Goal: Task Accomplishment & Management: Complete application form

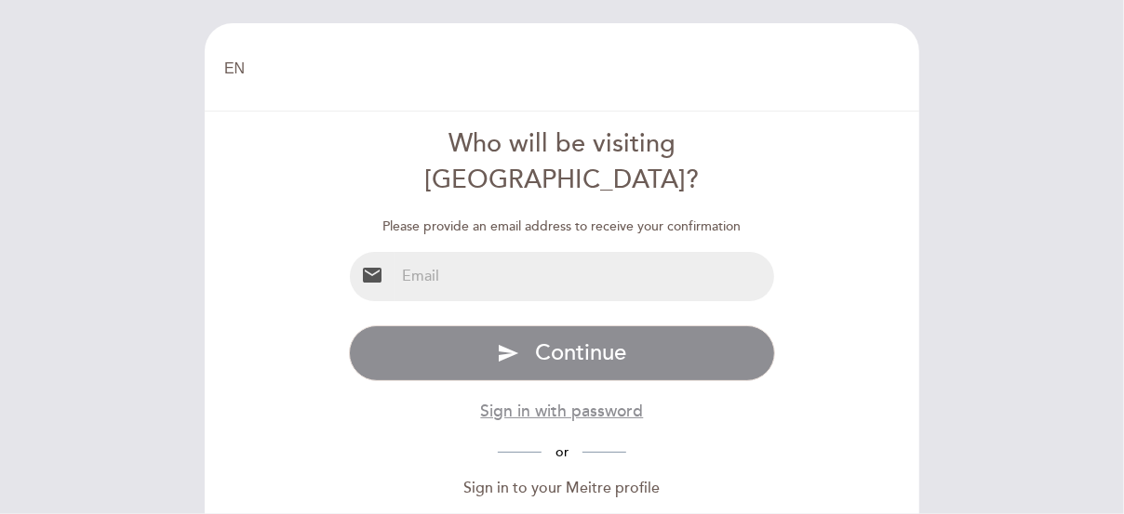
click at [581, 252] on input "email" at bounding box center [584, 276] width 380 height 49
type input "[EMAIL_ADDRESS][DOMAIN_NAME]"
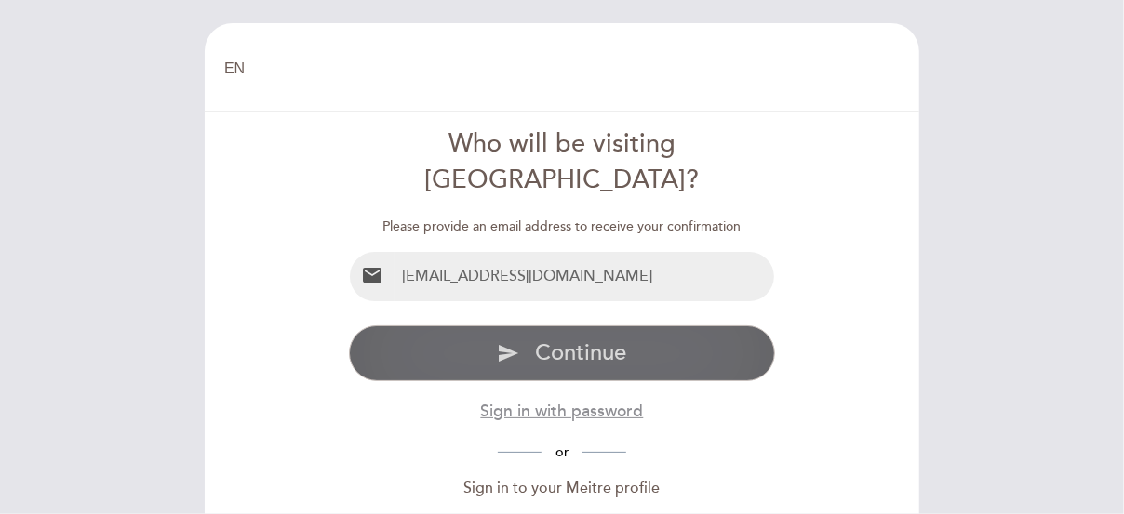
click at [570, 340] on span "Continue" at bounding box center [580, 353] width 91 height 27
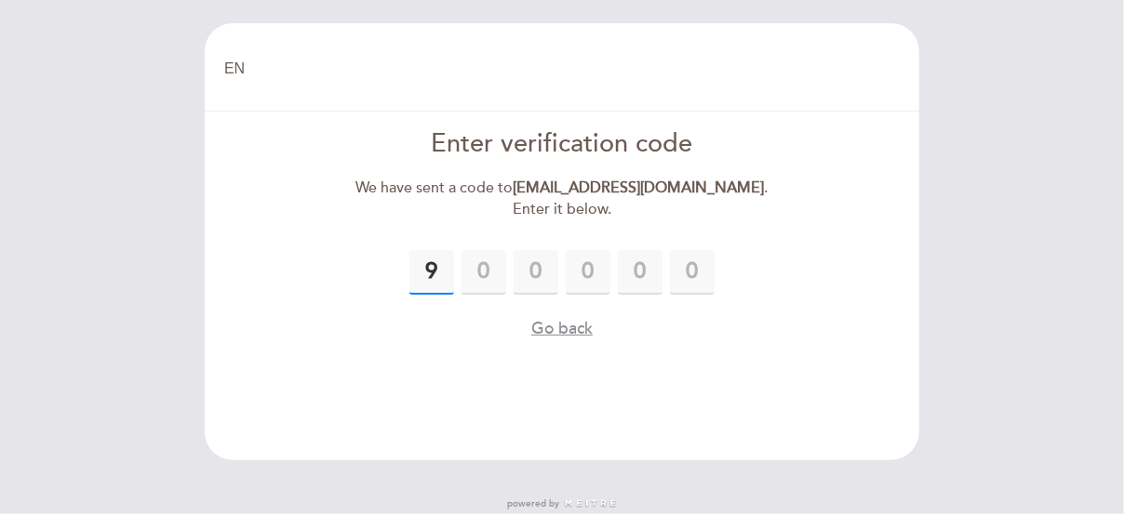
type input "9"
type input "7"
type input "5"
type input "3"
type input "5"
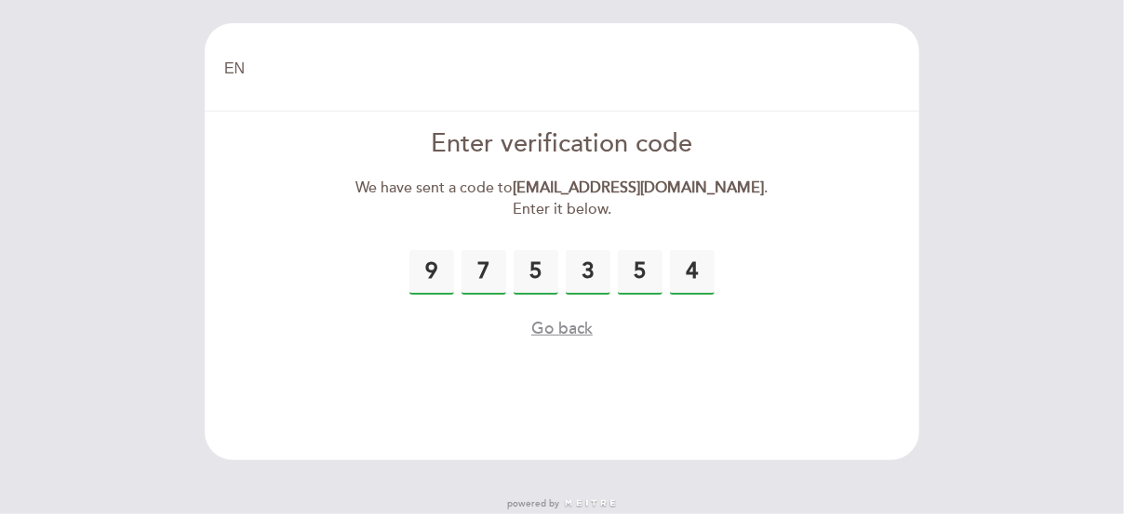
type input "4"
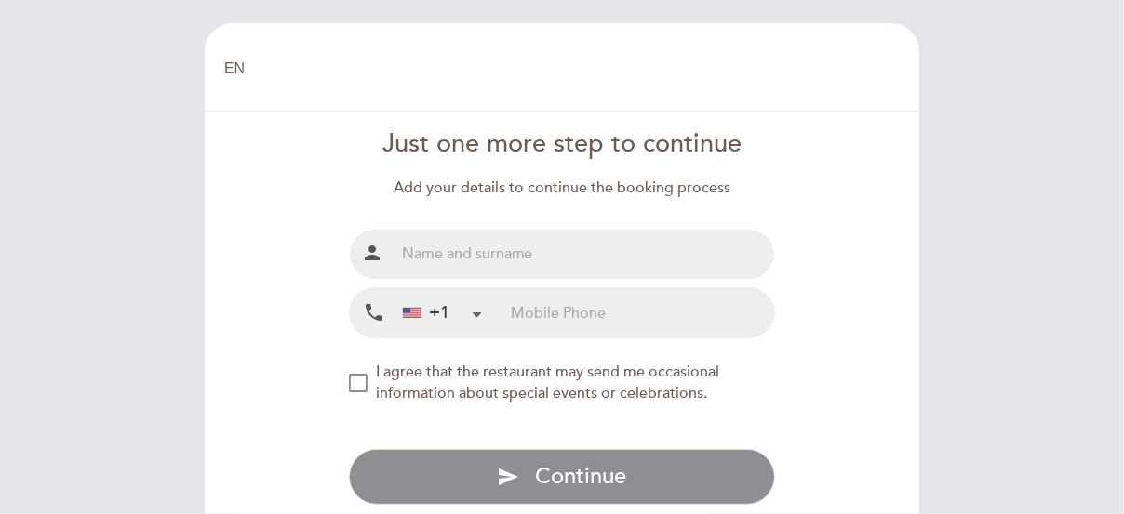
click at [428, 254] on input "text" at bounding box center [584, 254] width 380 height 49
click at [432, 254] on input "[PERSON_NAME]" at bounding box center [584, 254] width 380 height 49
type input "[PERSON_NAME]"
click at [515, 312] on input "tel" at bounding box center [642, 312] width 263 height 49
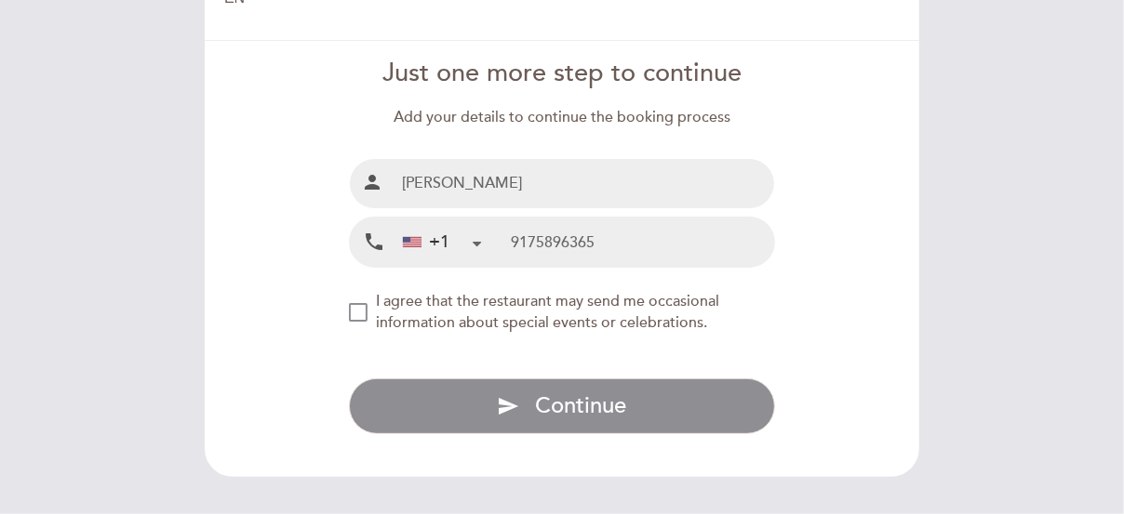
scroll to position [71, 0]
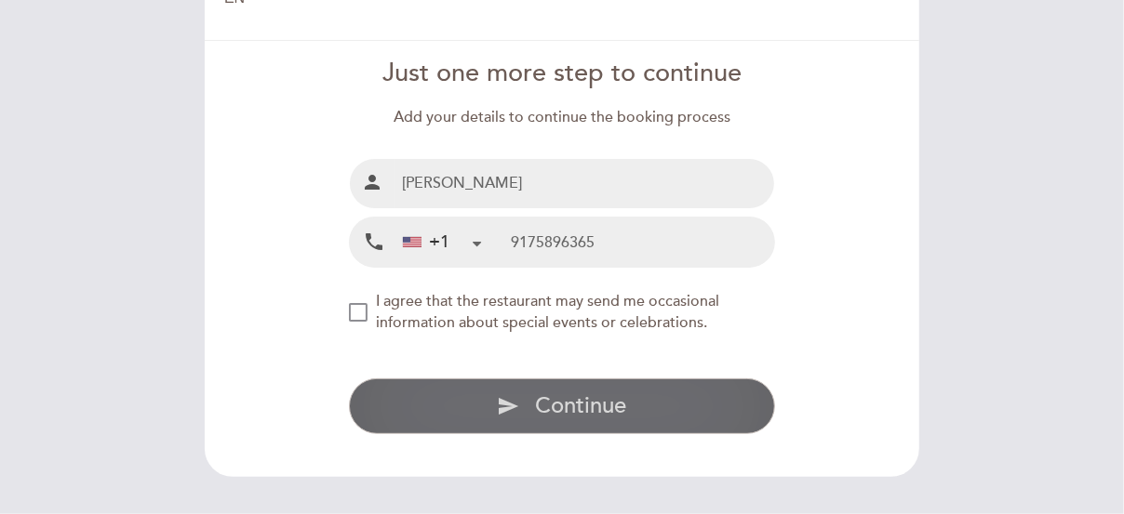
type input "9175896365"
click at [607, 404] on span "Continue" at bounding box center [580, 406] width 91 height 27
